Goal: Leave review/rating

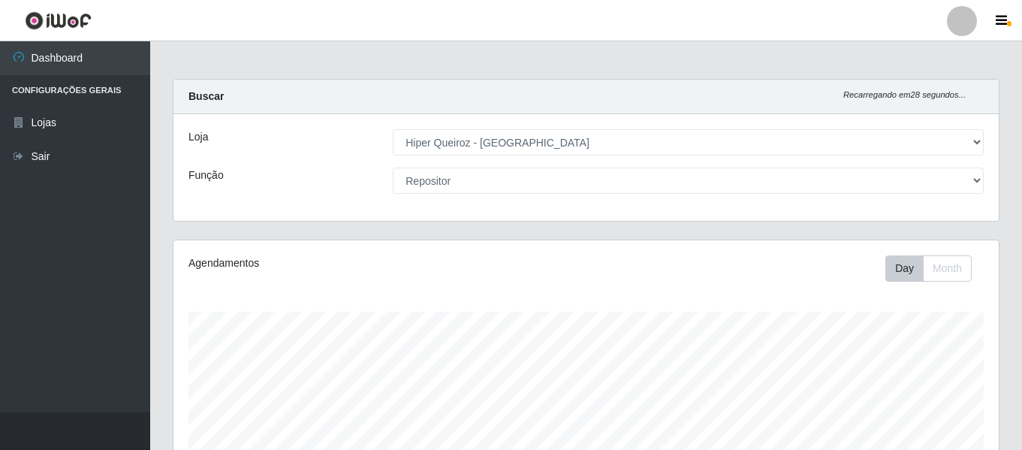
select select "497"
select select "24"
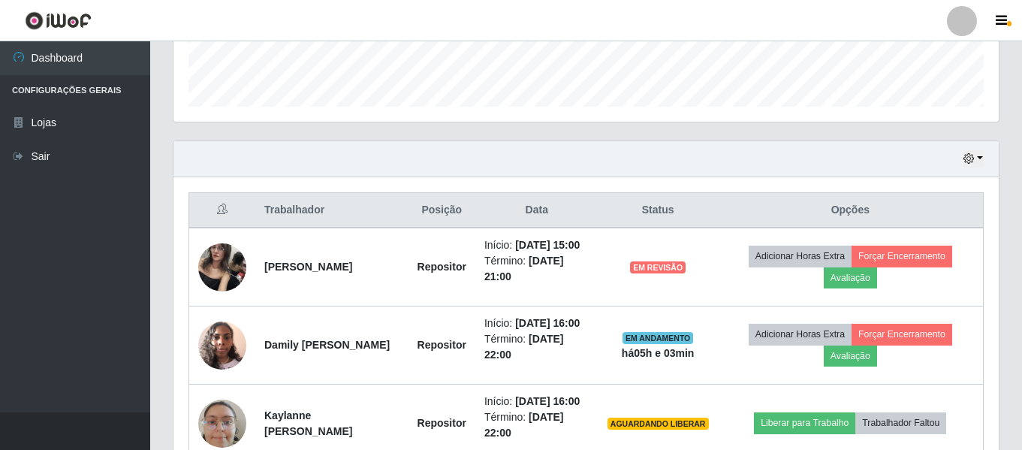
scroll to position [312, 825]
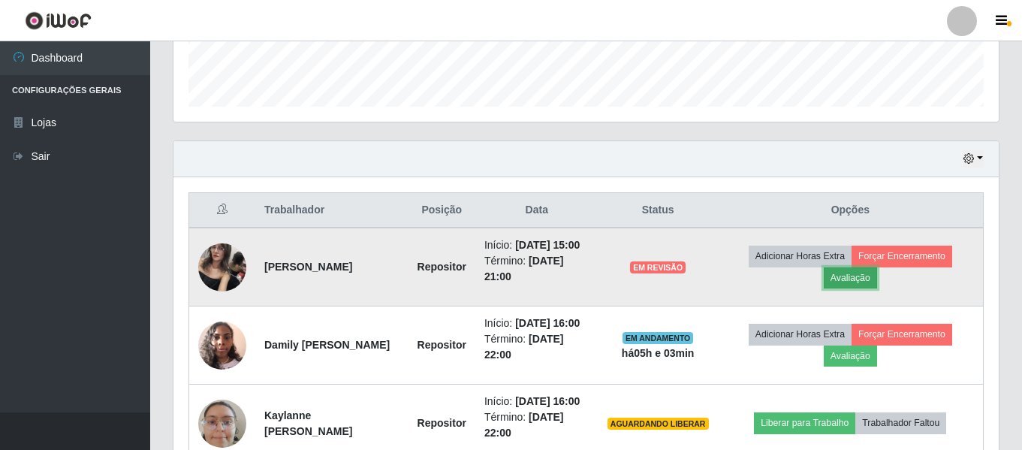
click at [864, 282] on button "Avaliação" at bounding box center [850, 277] width 53 height 21
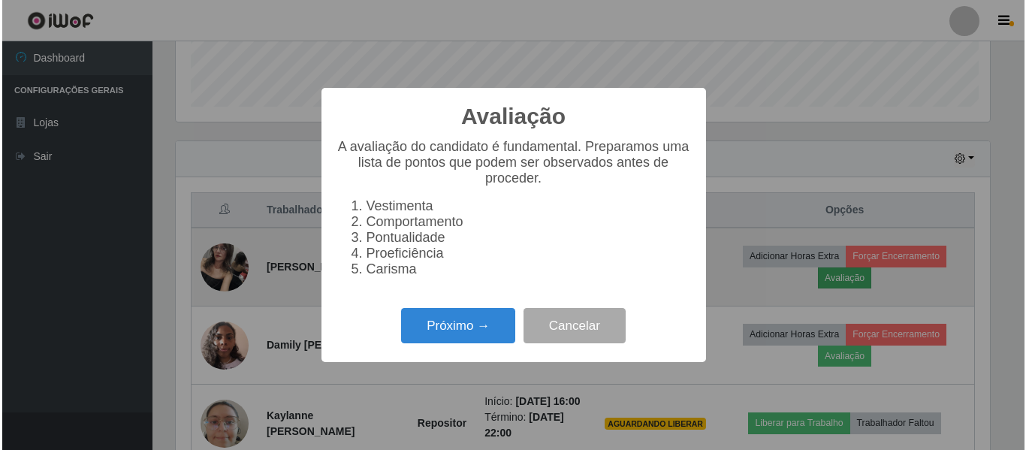
scroll to position [312, 818]
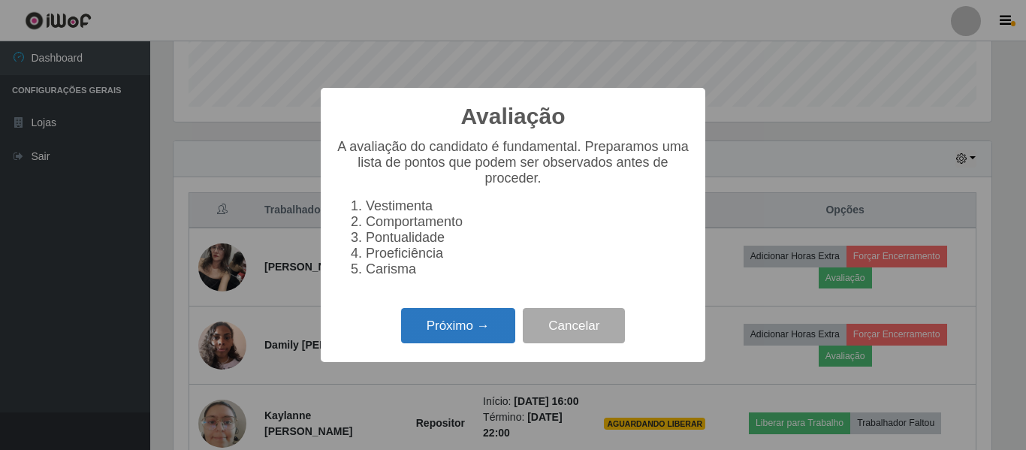
click at [441, 333] on button "Próximo →" at bounding box center [458, 325] width 114 height 35
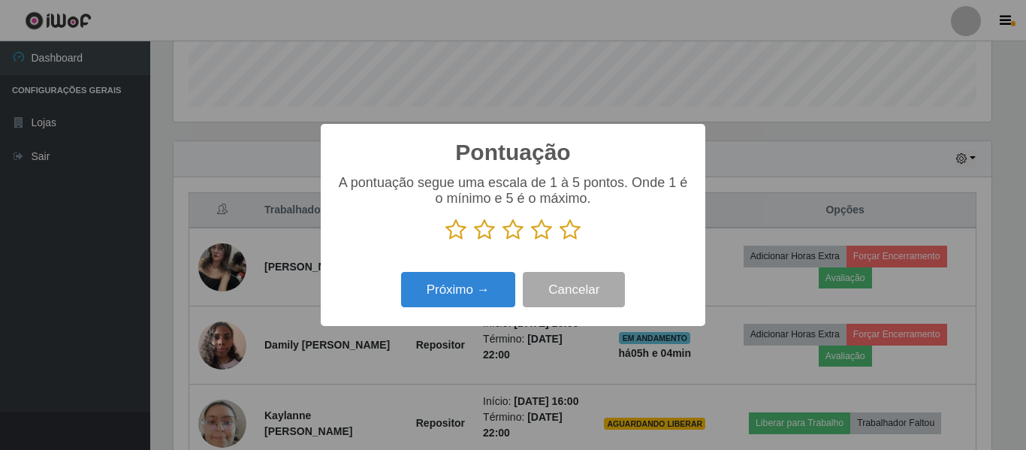
scroll to position [750659, 750152]
click at [457, 232] on icon at bounding box center [455, 230] width 21 height 23
click at [445, 241] on input "radio" at bounding box center [445, 241] width 0 height 0
click at [481, 232] on icon at bounding box center [484, 230] width 21 height 23
click at [474, 241] on input "radio" at bounding box center [474, 241] width 0 height 0
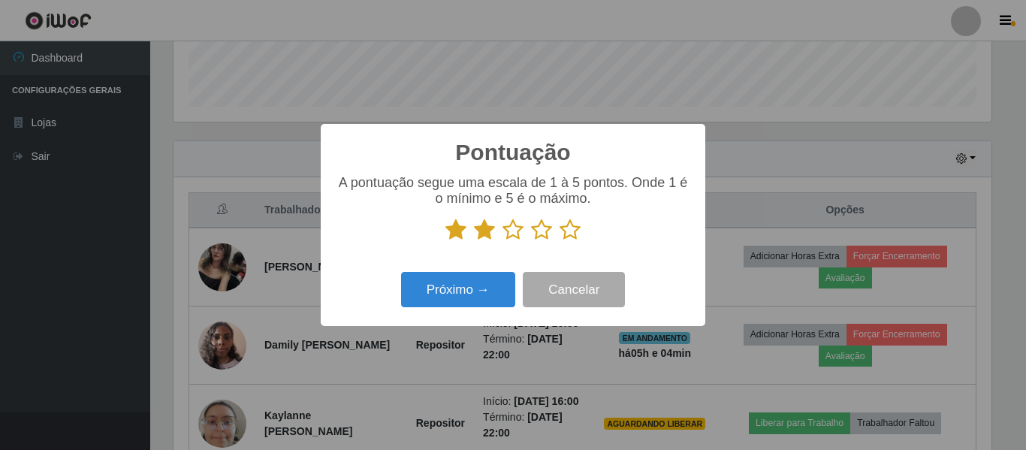
drag, startPoint x: 507, startPoint y: 235, endPoint x: 525, endPoint y: 235, distance: 18.0
click at [510, 235] on icon at bounding box center [512, 230] width 21 height 23
click at [502, 241] on input "radio" at bounding box center [502, 241] width 0 height 0
click at [539, 235] on icon at bounding box center [541, 230] width 21 height 23
click at [531, 241] on input "radio" at bounding box center [531, 241] width 0 height 0
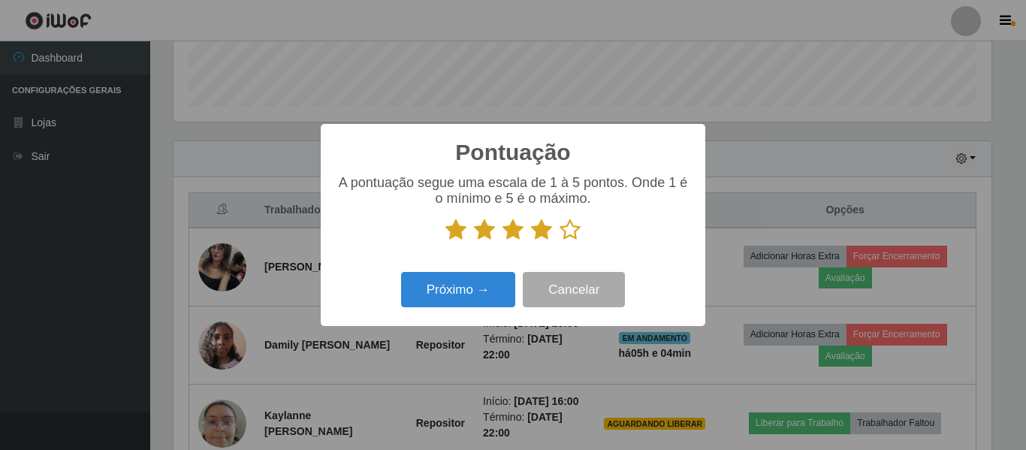
click at [572, 232] on icon at bounding box center [569, 230] width 21 height 23
click at [559, 241] on input "radio" at bounding box center [559, 241] width 0 height 0
click at [487, 297] on button "Próximo →" at bounding box center [458, 289] width 114 height 35
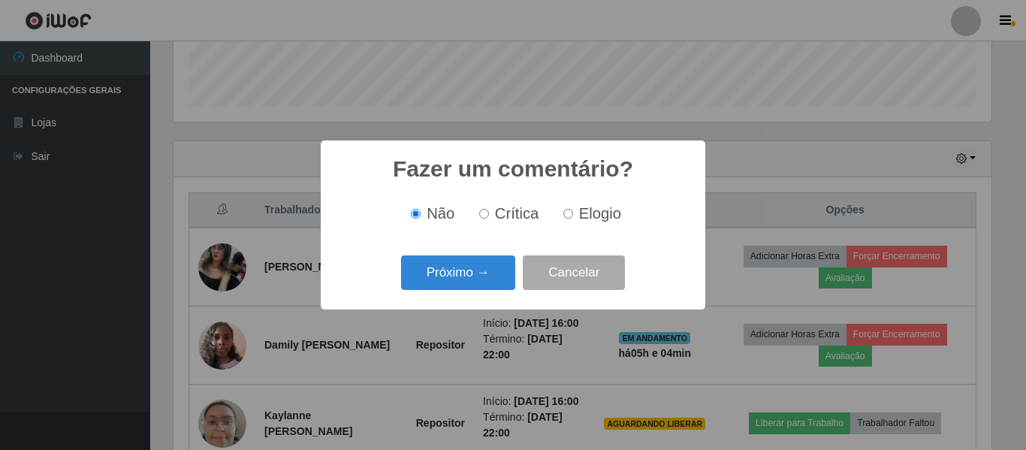
click at [574, 220] on label "Elogio" at bounding box center [589, 213] width 64 height 17
click at [573, 219] on input "Elogio" at bounding box center [568, 214] width 10 height 10
radio input "true"
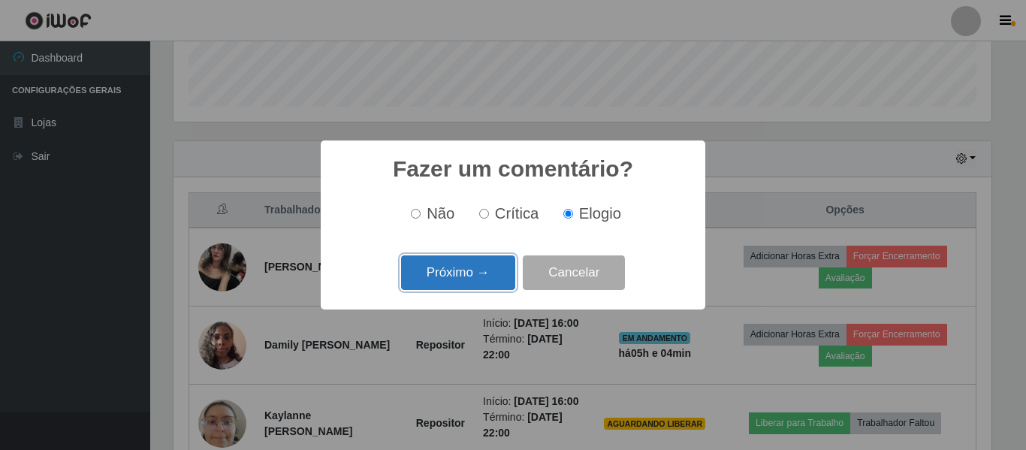
click at [473, 277] on button "Próximo →" at bounding box center [458, 272] width 114 height 35
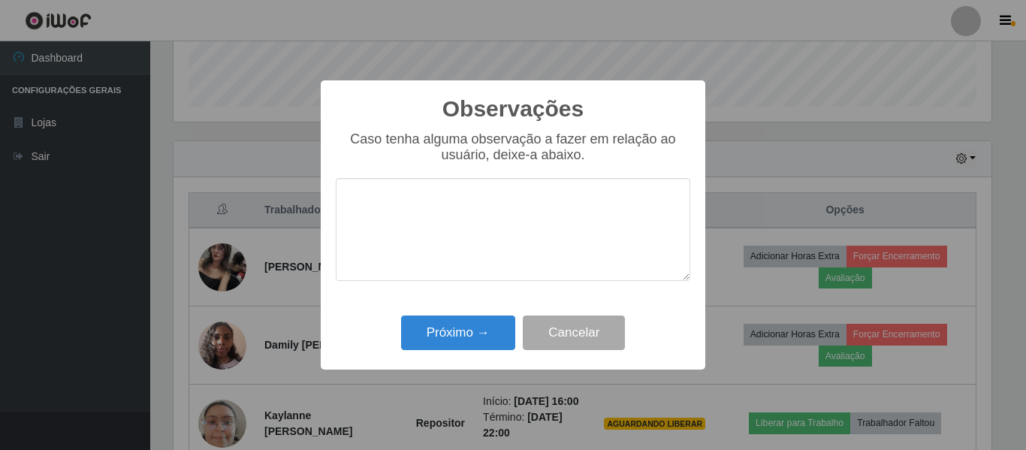
click at [447, 204] on textarea at bounding box center [513, 229] width 354 height 103
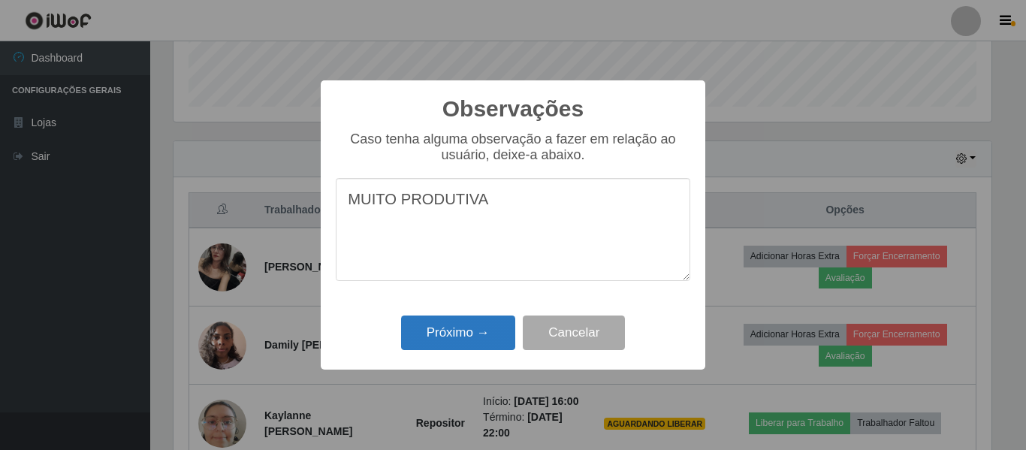
type textarea "MUITO PRODUTIVA"
click at [473, 335] on button "Próximo →" at bounding box center [458, 332] width 114 height 35
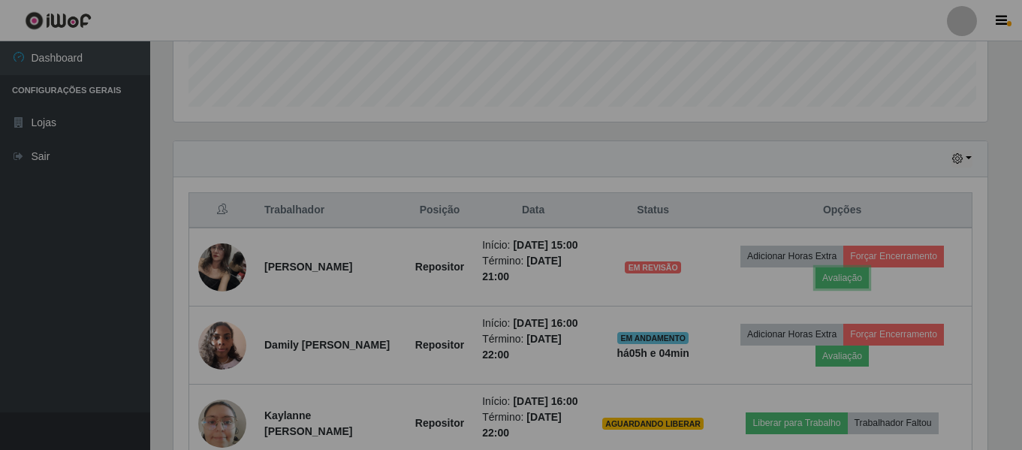
scroll to position [312, 825]
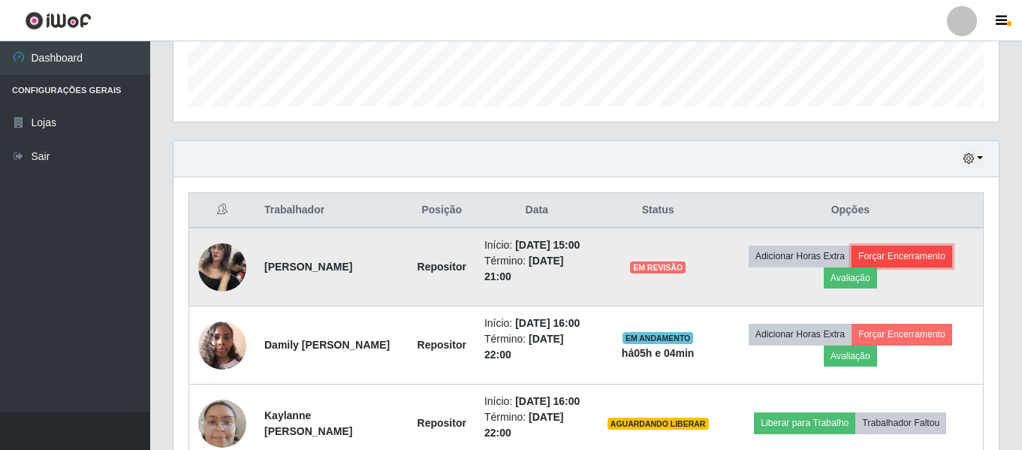
click at [915, 264] on button "Forçar Encerramento" at bounding box center [902, 256] width 101 height 21
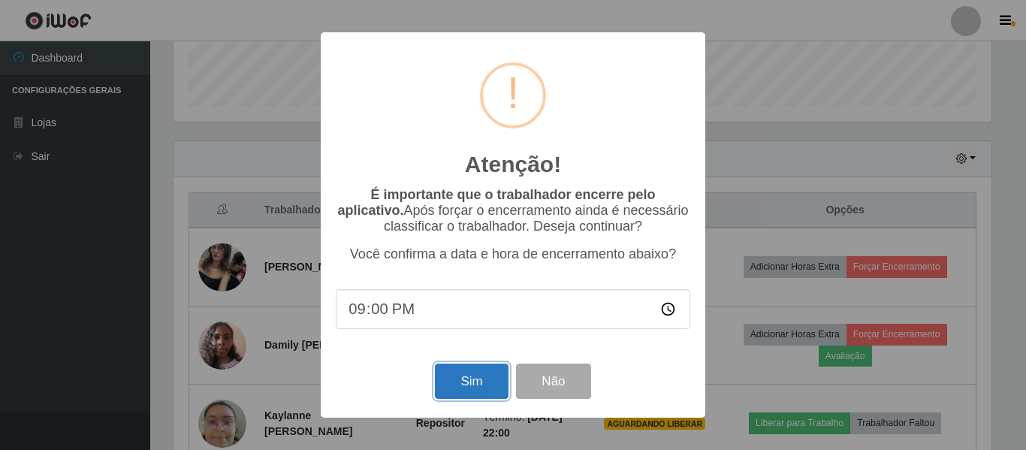
click at [459, 385] on button "Sim" at bounding box center [471, 380] width 73 height 35
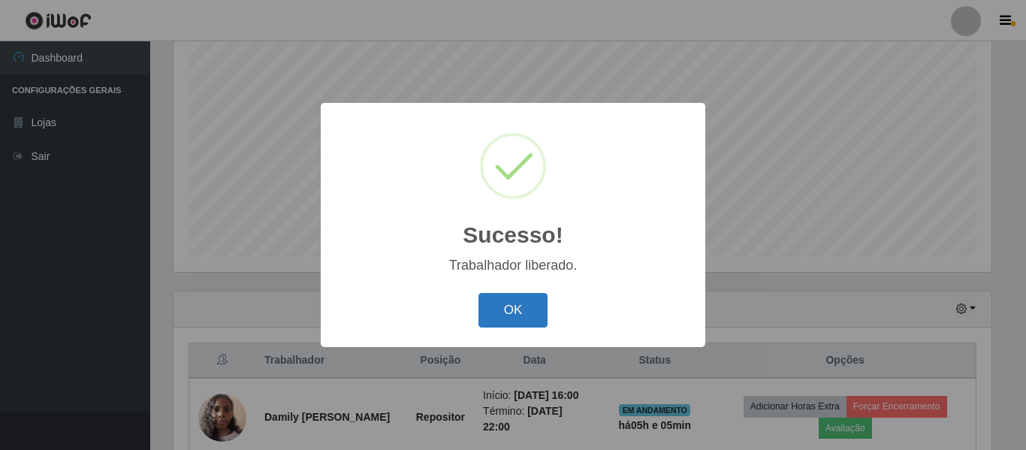
click at [505, 310] on button "OK" at bounding box center [513, 310] width 70 height 35
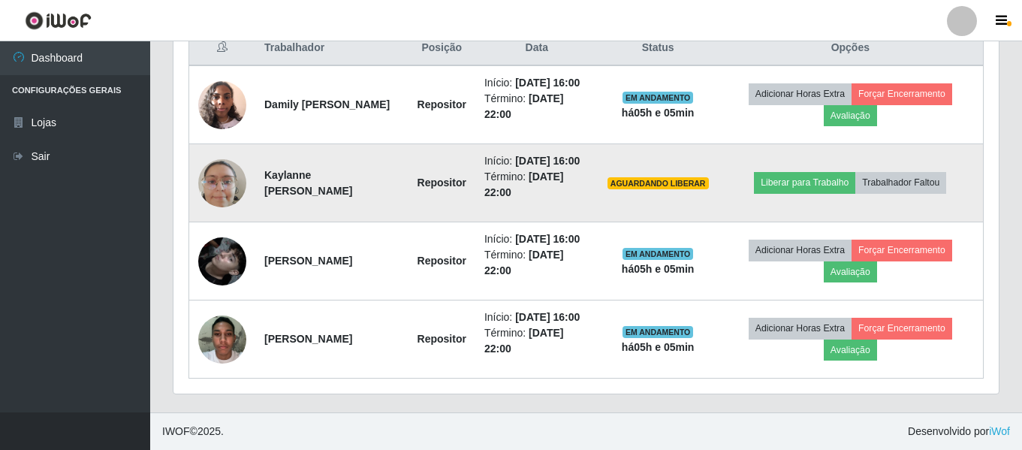
scroll to position [656, 0]
